Goal: Book appointment/travel/reservation

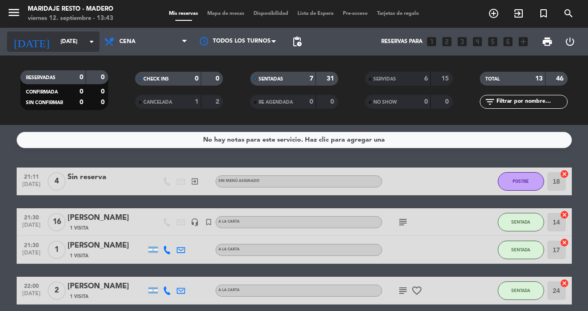
click at [82, 45] on input "[DATE]" at bounding box center [92, 42] width 73 height 16
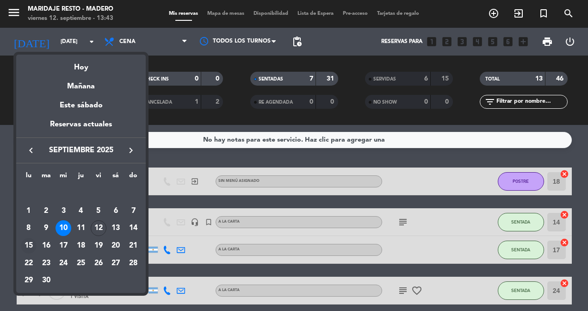
click at [32, 244] on div "15" at bounding box center [29, 246] width 16 height 16
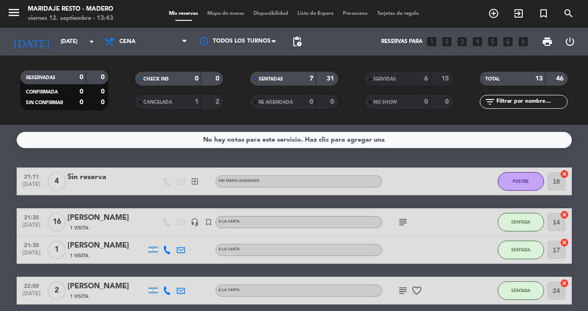
type input "[DATE]"
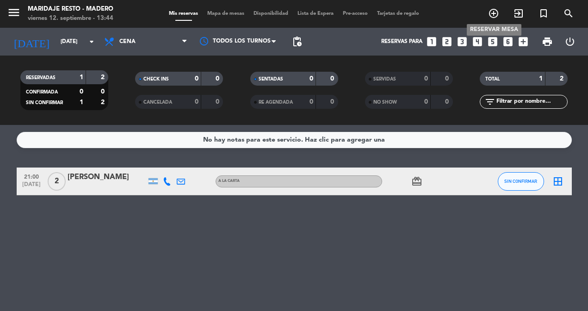
click at [493, 18] on icon "add_circle_outline" at bounding box center [493, 13] width 11 height 11
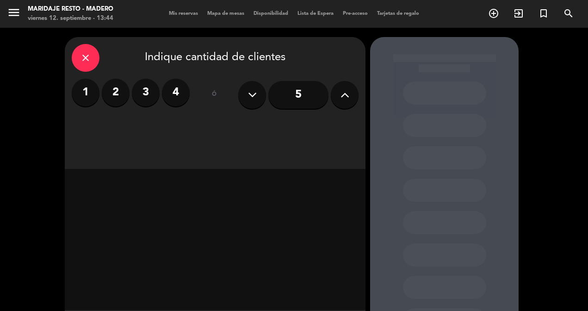
click at [352, 95] on button at bounding box center [345, 95] width 28 height 28
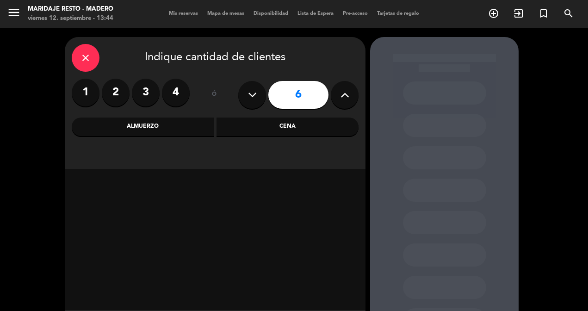
click at [352, 95] on button at bounding box center [345, 95] width 28 height 28
type input "8"
click at [280, 129] on div "Cena" at bounding box center [288, 127] width 143 height 19
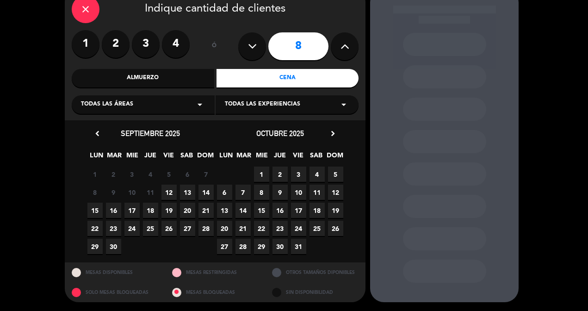
scroll to position [48, 0]
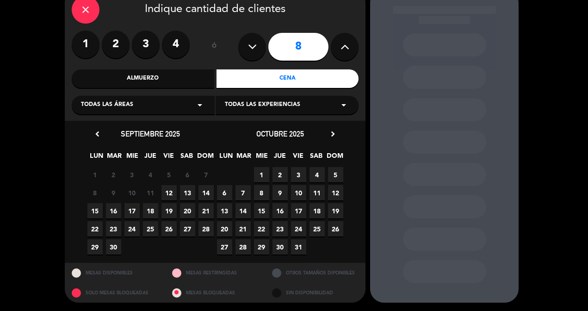
click at [99, 212] on span "15" at bounding box center [94, 210] width 15 height 15
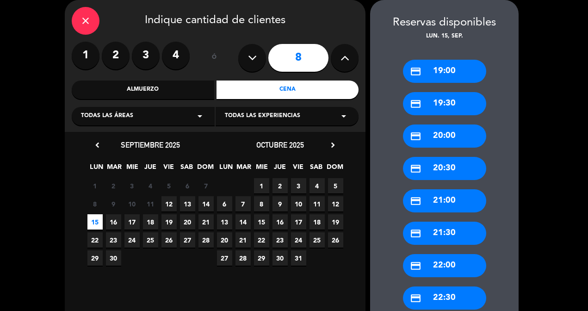
click at [452, 198] on div "credit_card 21:00" at bounding box center [444, 200] width 83 height 23
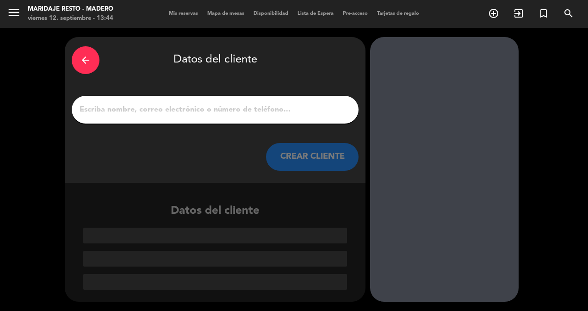
scroll to position [0, 0]
click at [286, 109] on input "1" at bounding box center [215, 109] width 273 height 13
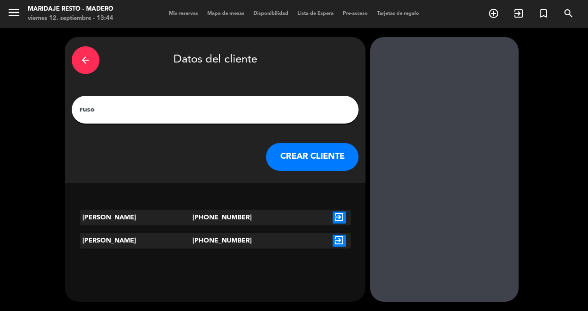
type input "ruso"
click at [293, 157] on button "CREAR CLIENTE" at bounding box center [312, 157] width 93 height 28
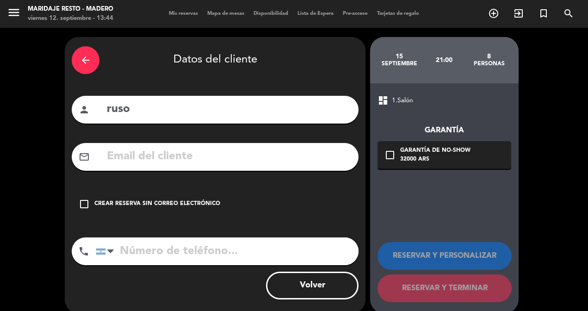
click at [84, 204] on icon "check_box_outline_blank" at bounding box center [84, 204] width 11 height 11
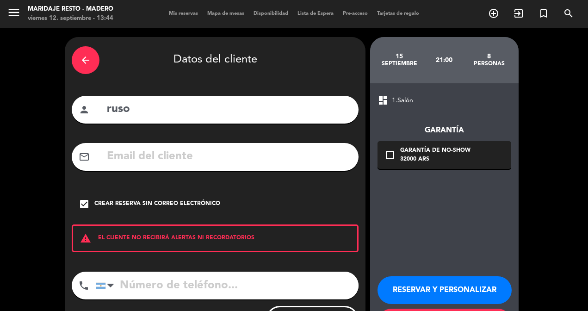
click at [450, 295] on button "RESERVAR Y PERSONALIZAR" at bounding box center [445, 290] width 134 height 28
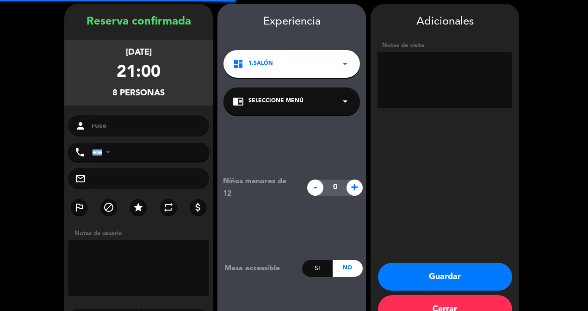
scroll to position [37, 0]
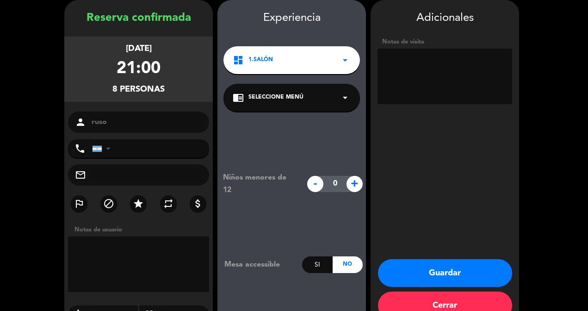
click at [441, 73] on textarea at bounding box center [445, 77] width 135 height 56
type textarea "h"
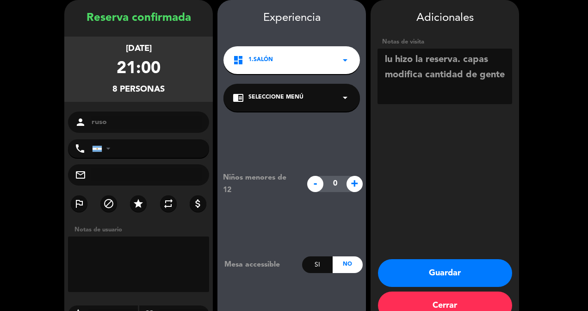
type textarea "lu hizo la reserva. capas modifica cantidad de gente"
click at [460, 269] on button "Guardar" at bounding box center [445, 273] width 134 height 28
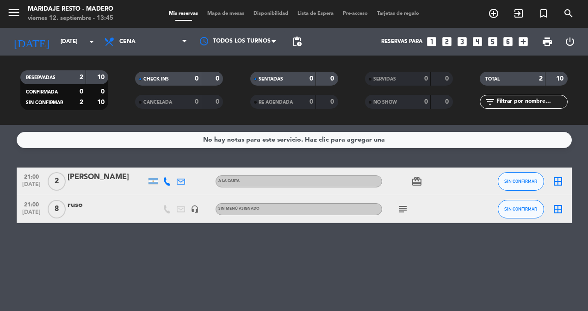
click at [558, 210] on icon "border_all" at bounding box center [558, 209] width 11 height 11
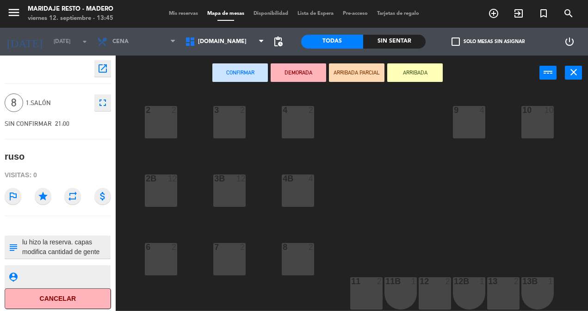
scroll to position [5, 88]
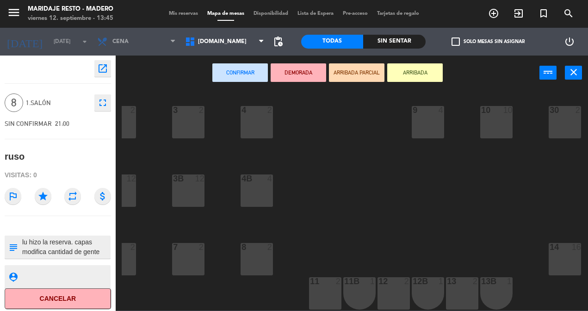
click at [568, 260] on div "14 16" at bounding box center [565, 259] width 32 height 32
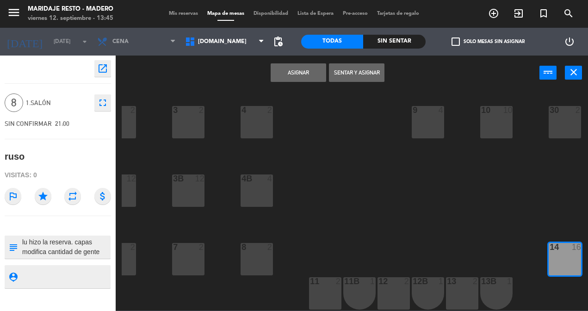
click at [305, 75] on button "Asignar" at bounding box center [299, 72] width 56 height 19
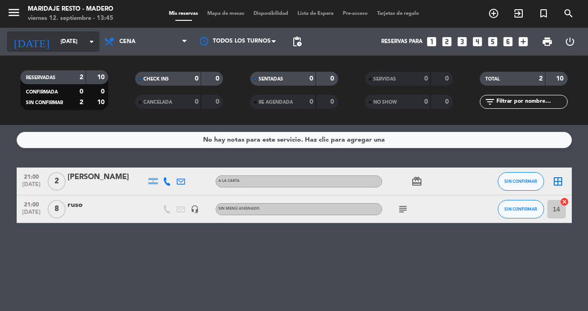
click at [77, 48] on input "[DATE]" at bounding box center [92, 42] width 73 height 16
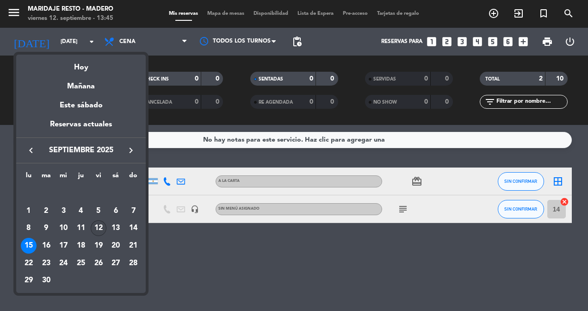
click at [100, 229] on div "12" at bounding box center [99, 228] width 16 height 16
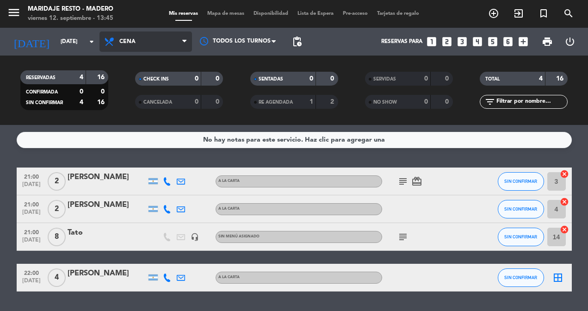
click at [167, 39] on span "Cena" at bounding box center [146, 41] width 93 height 20
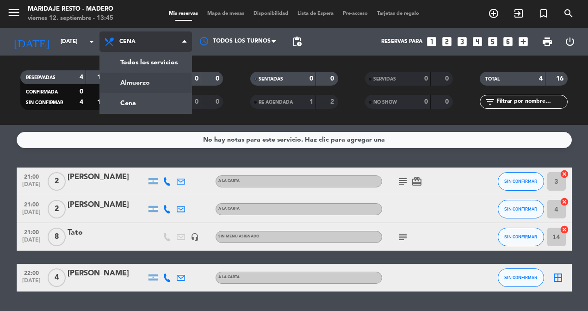
click at [157, 80] on div "menu Maridaje Resto - Madero viernes 12. septiembre - 13:45 Mis reservas Mapa d…" at bounding box center [294, 62] width 588 height 125
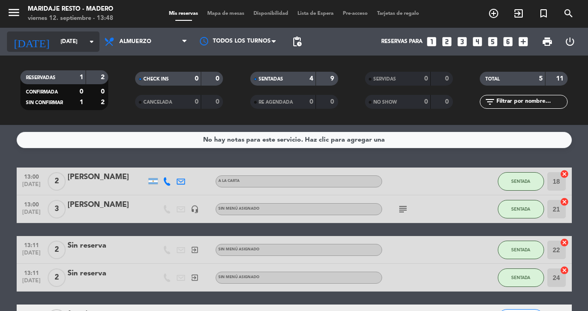
click at [78, 34] on input "[DATE]" at bounding box center [92, 42] width 73 height 16
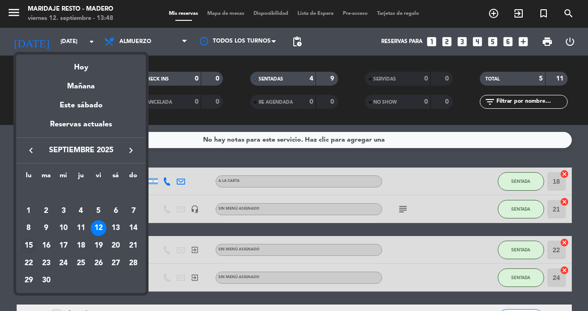
click at [31, 246] on div "15" at bounding box center [29, 246] width 16 height 16
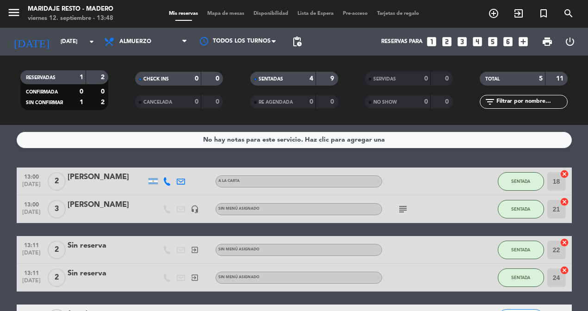
type input "[DATE]"
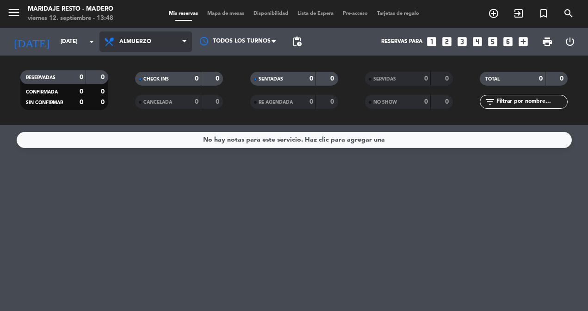
click at [162, 50] on span "Almuerzo" at bounding box center [146, 41] width 93 height 20
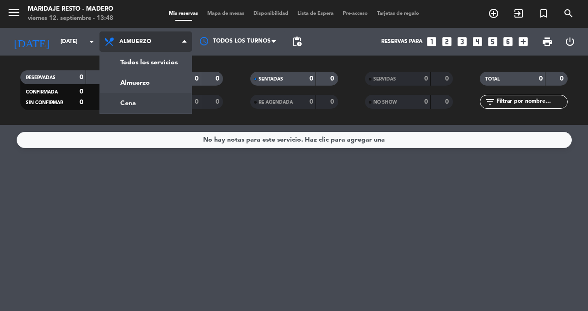
click at [154, 101] on div "menu Maridaje Resto - Madero viernes 12. septiembre - 13:48 Mis reservas Mapa d…" at bounding box center [294, 62] width 588 height 125
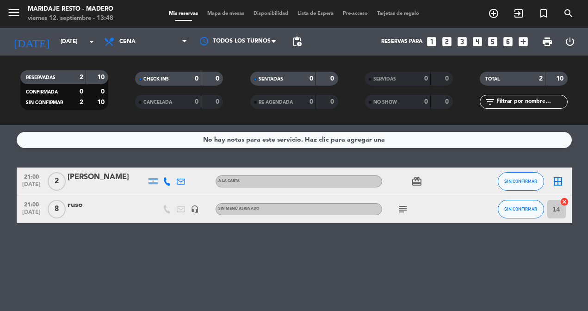
click at [55, 208] on span "8" at bounding box center [57, 209] width 18 height 19
click at [97, 208] on div "ruso" at bounding box center [107, 205] width 79 height 12
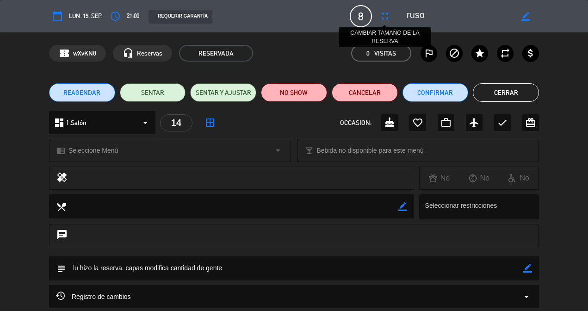
click at [386, 17] on icon "fullscreen" at bounding box center [385, 16] width 11 height 11
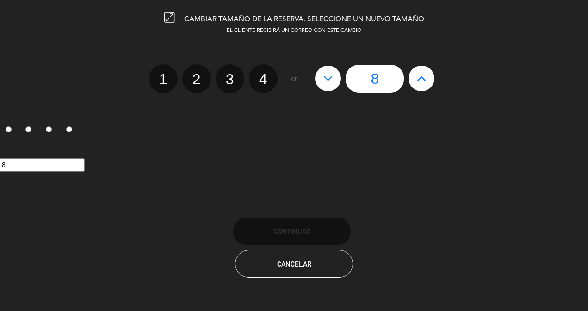
click at [334, 84] on button at bounding box center [328, 78] width 26 height 25
type input "7"
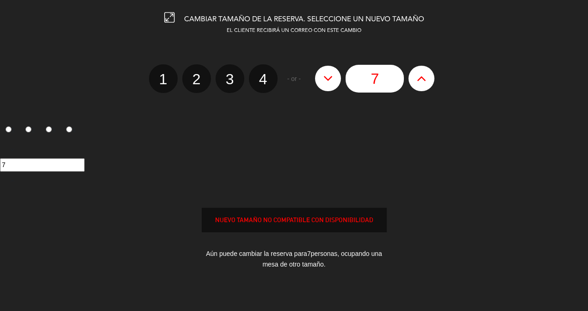
click at [334, 84] on button at bounding box center [328, 78] width 26 height 25
type input "6"
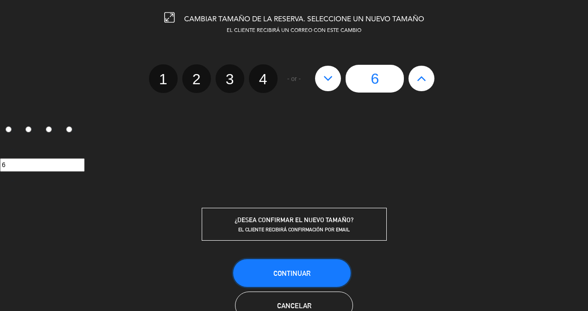
click at [320, 270] on button "Continuar" at bounding box center [292, 273] width 118 height 28
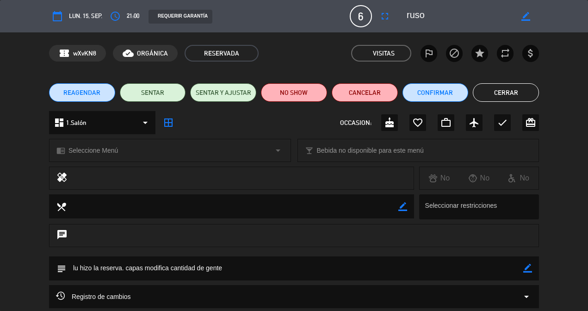
click at [508, 92] on button "Cerrar" at bounding box center [506, 92] width 66 height 19
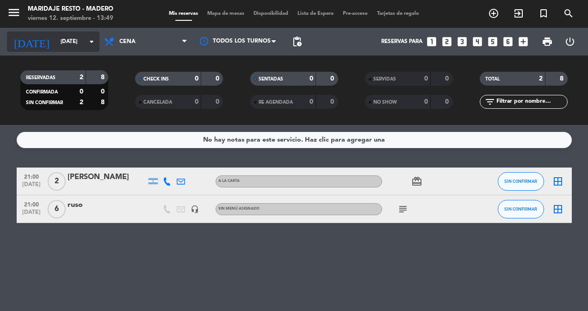
click at [59, 41] on input "[DATE]" at bounding box center [92, 42] width 73 height 16
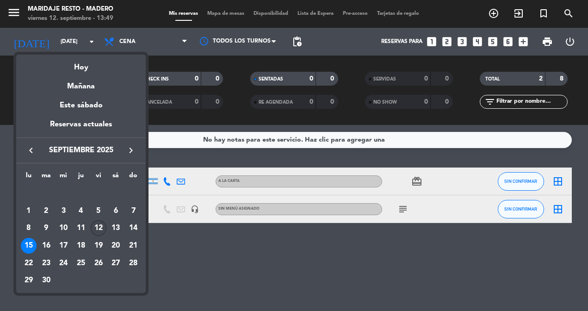
click at [101, 230] on div "12" at bounding box center [99, 228] width 16 height 16
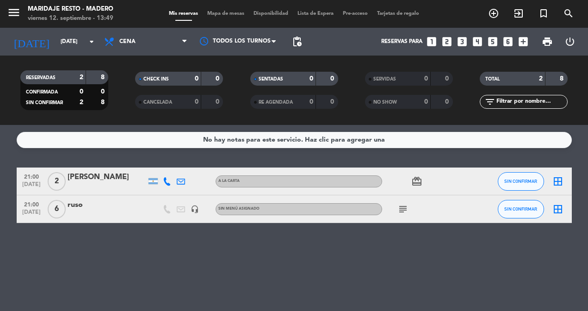
type input "[DATE]"
